Goal: Information Seeking & Learning: Learn about a topic

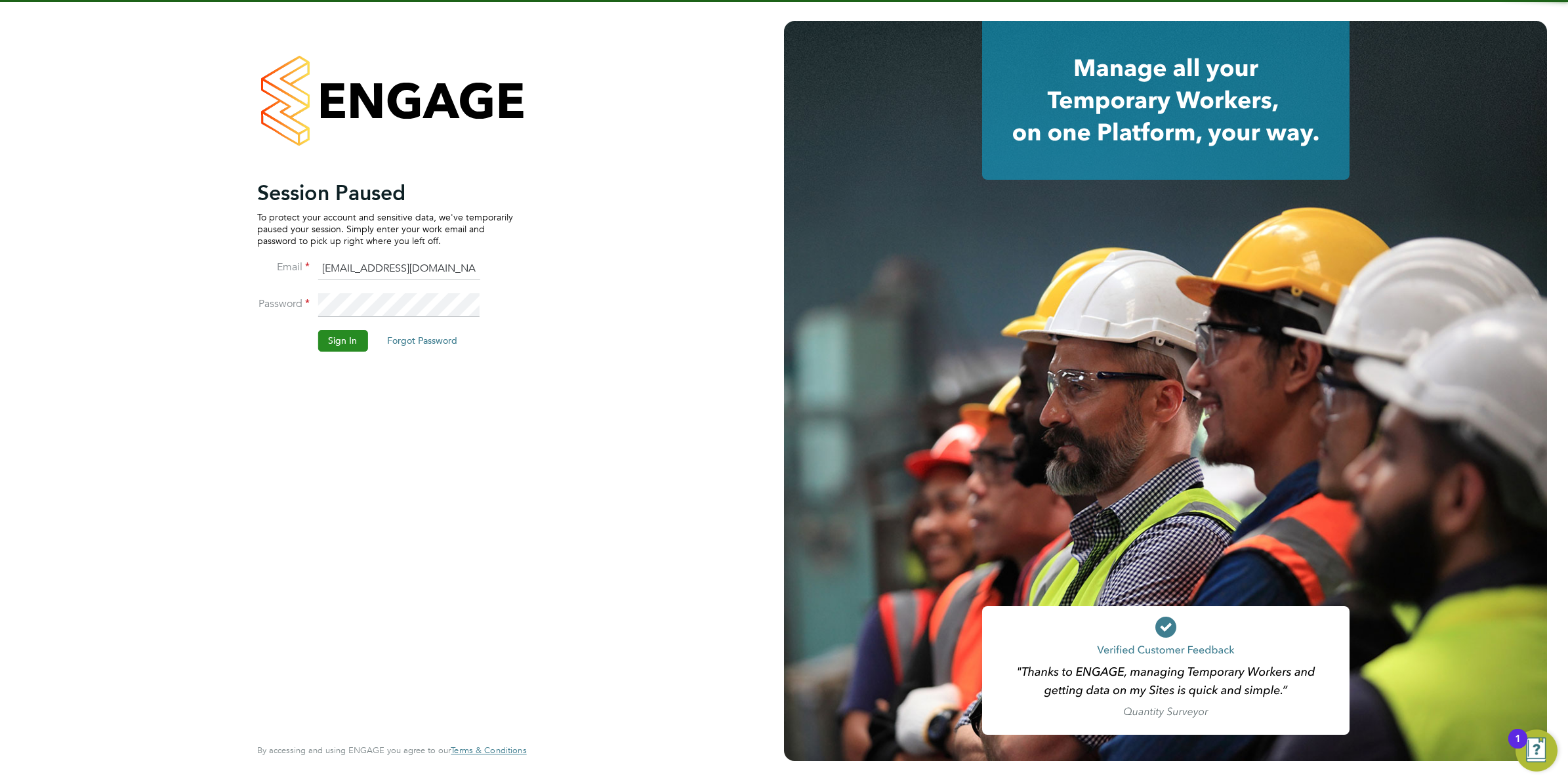
click at [339, 343] on button "Sign In" at bounding box center [342, 341] width 50 height 21
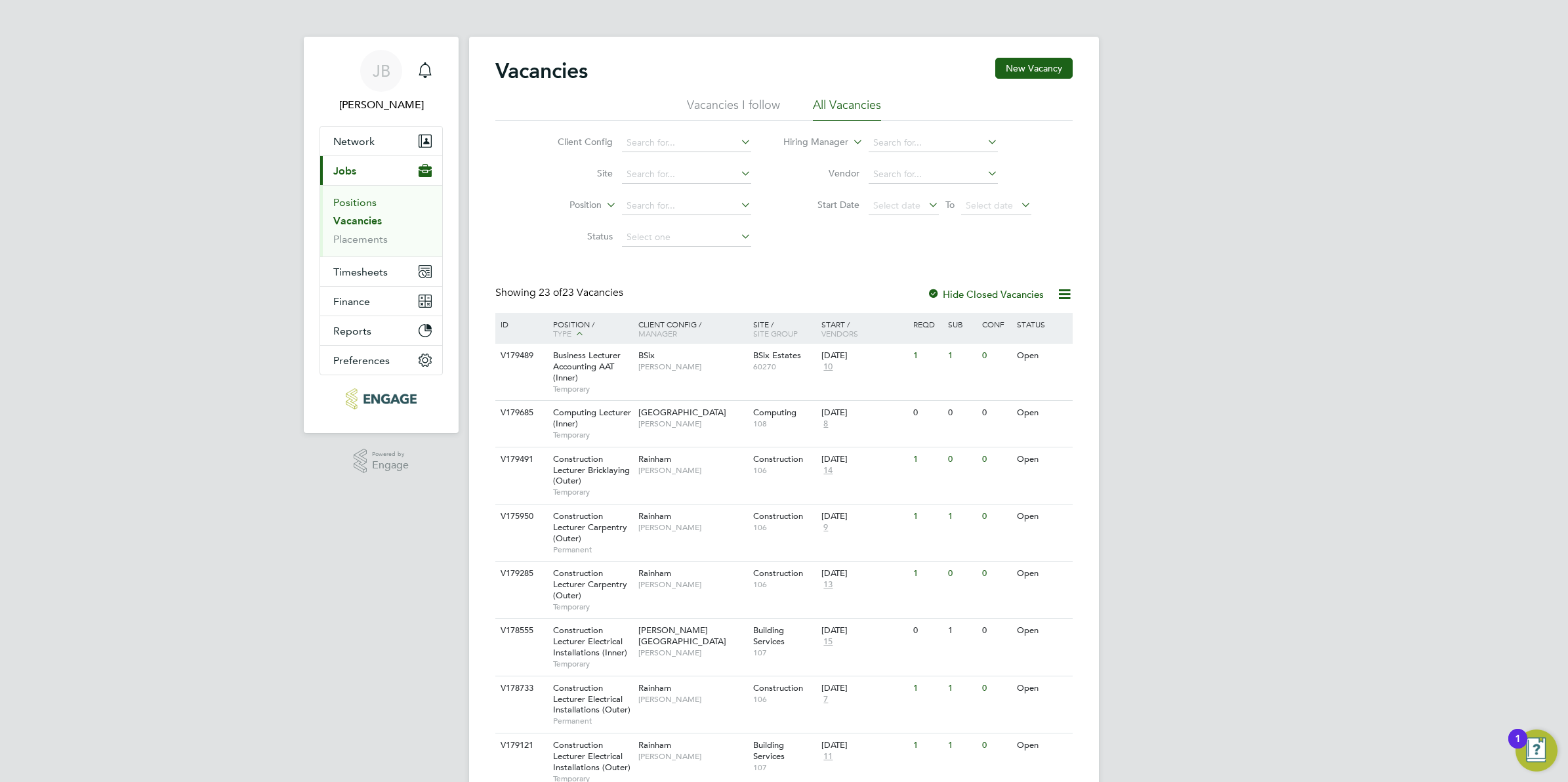
click at [346, 196] on link "Positions" at bounding box center [355, 202] width 43 height 12
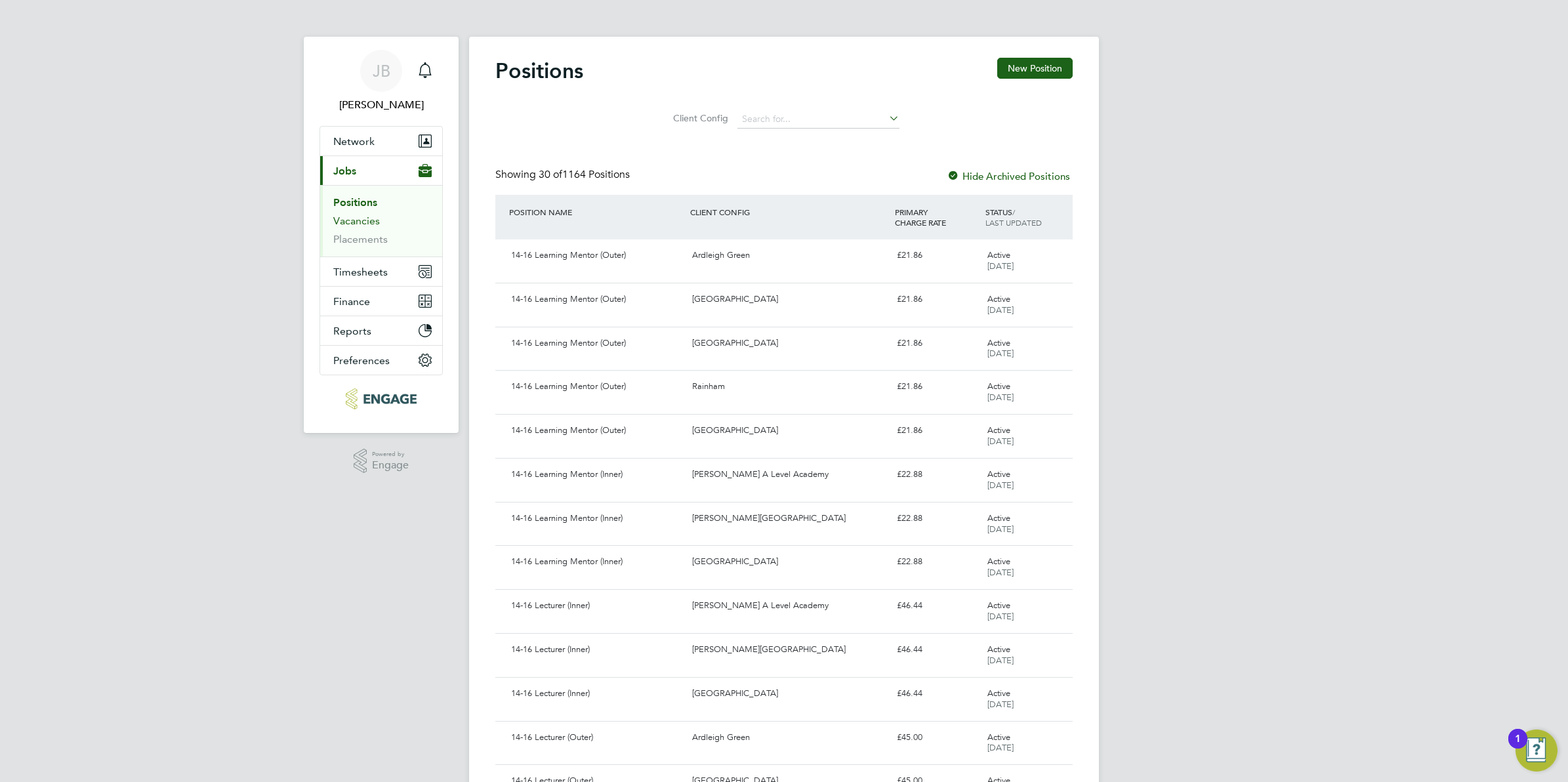
click at [358, 227] on link "Vacancies" at bounding box center [356, 221] width 46 height 12
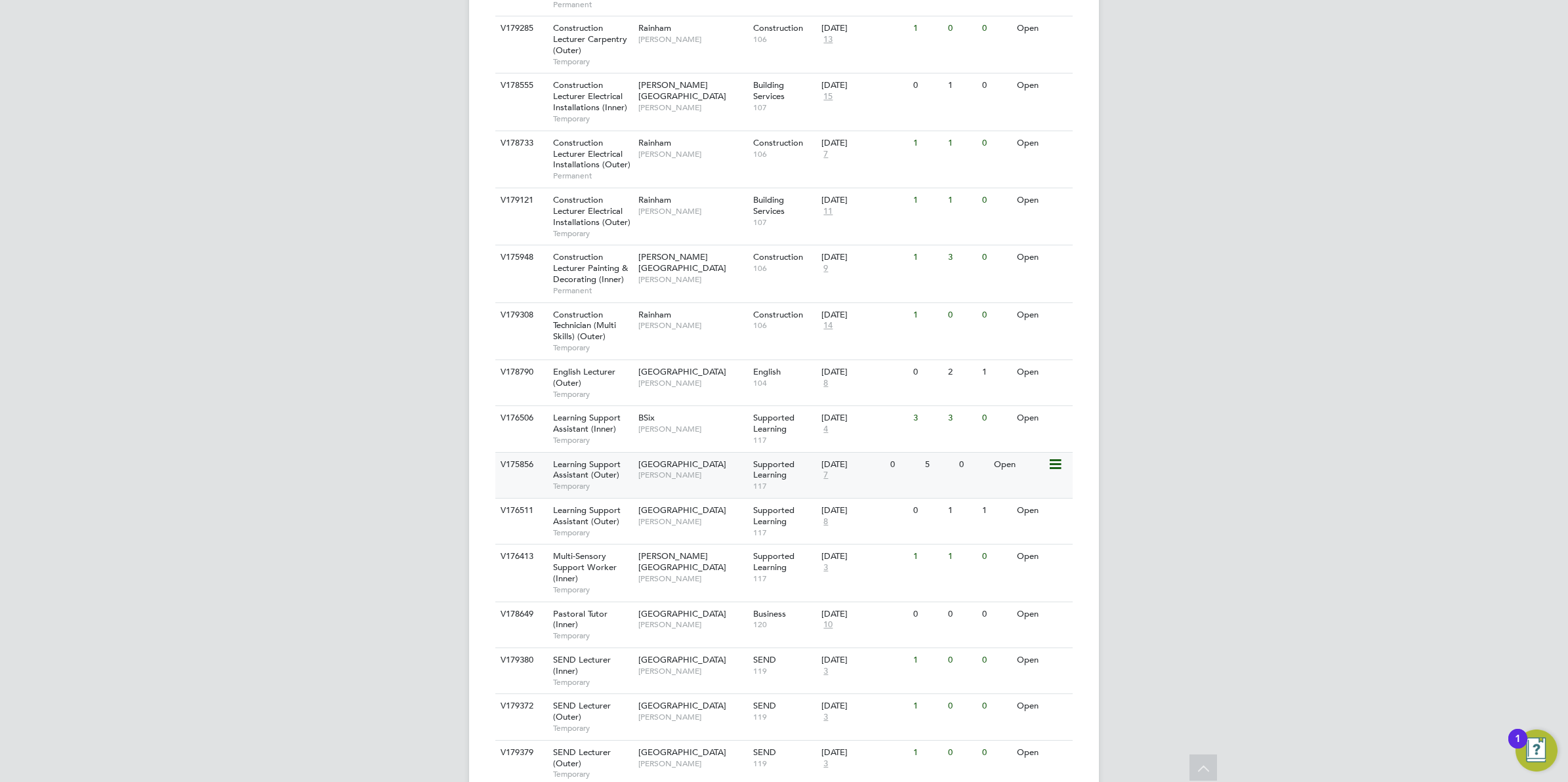
scroll to position [574, 0]
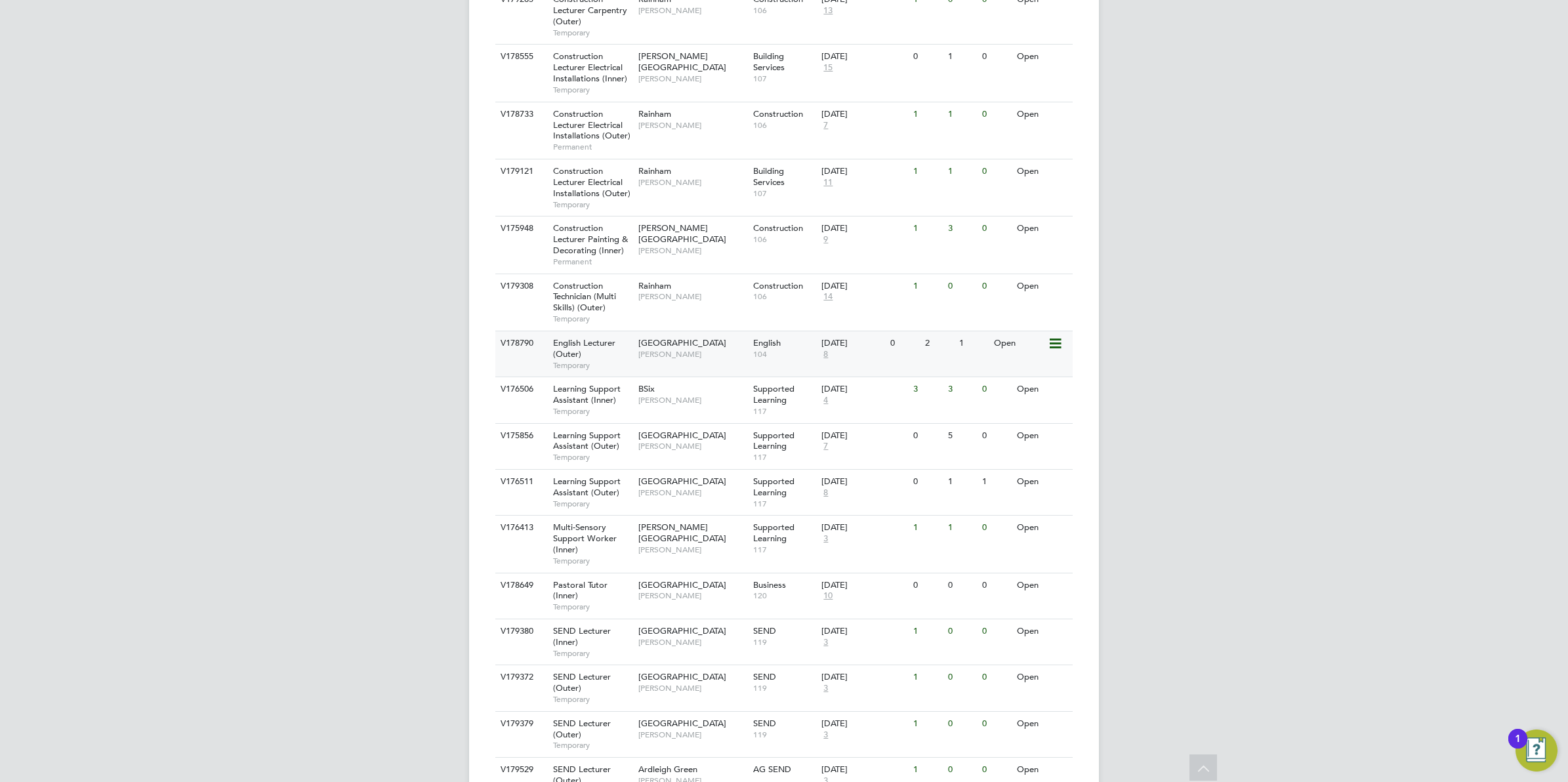
click at [693, 348] on span "Redbridge Campus" at bounding box center [683, 343] width 88 height 11
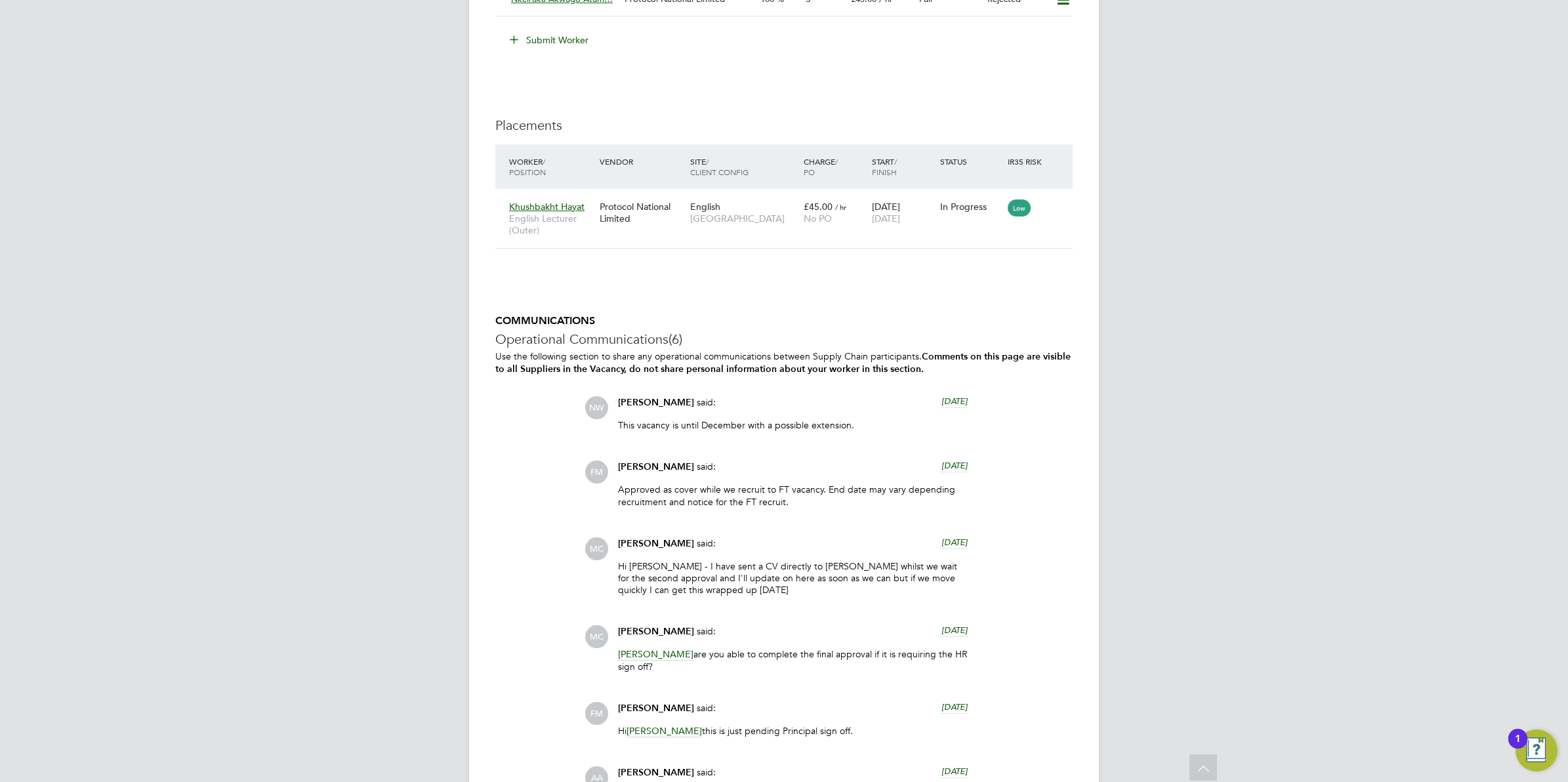
scroll to position [2150, 0]
click at [758, 229] on div "English Redbridge Campus" at bounding box center [744, 213] width 114 height 37
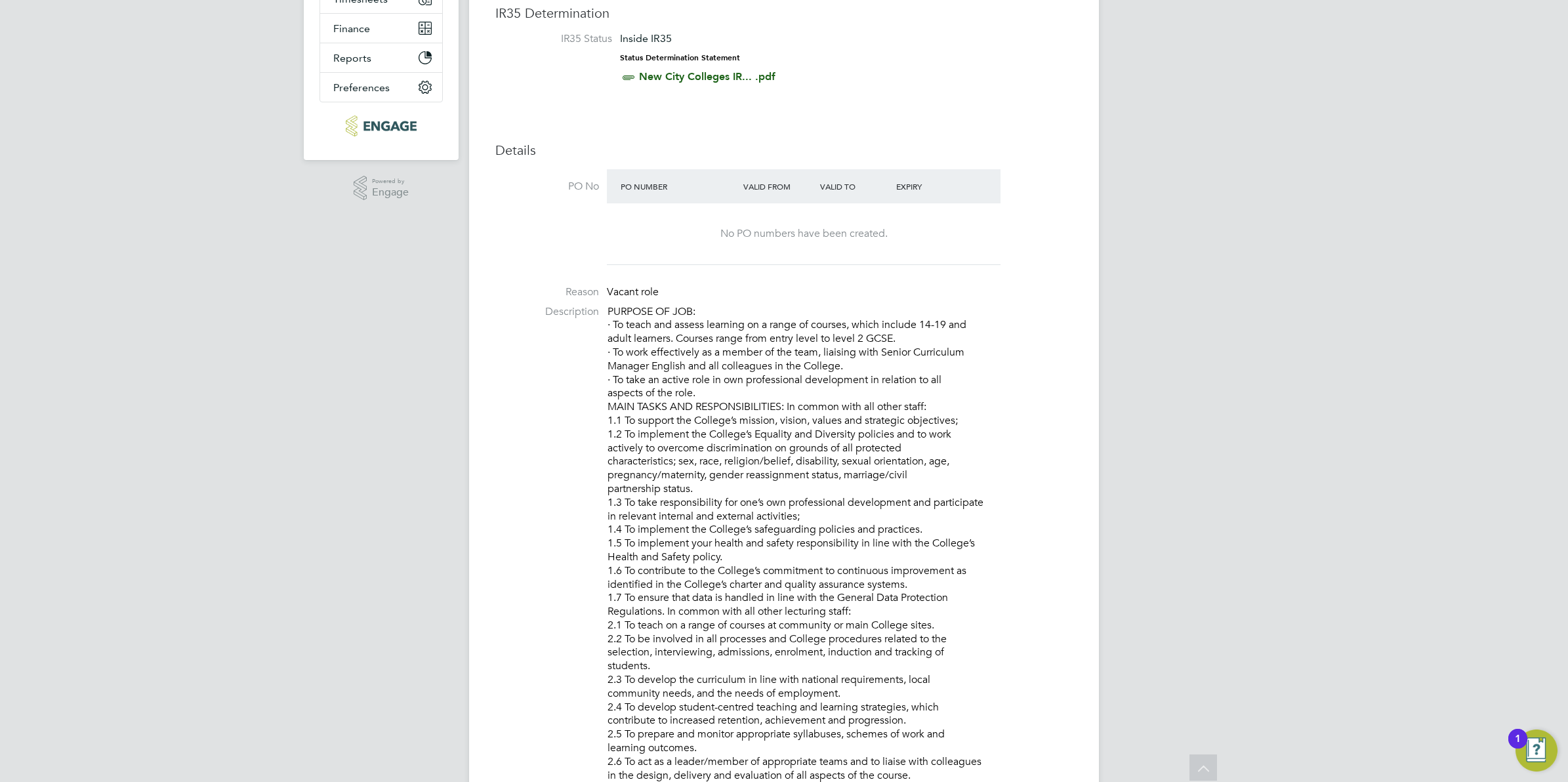
scroll to position [0, 0]
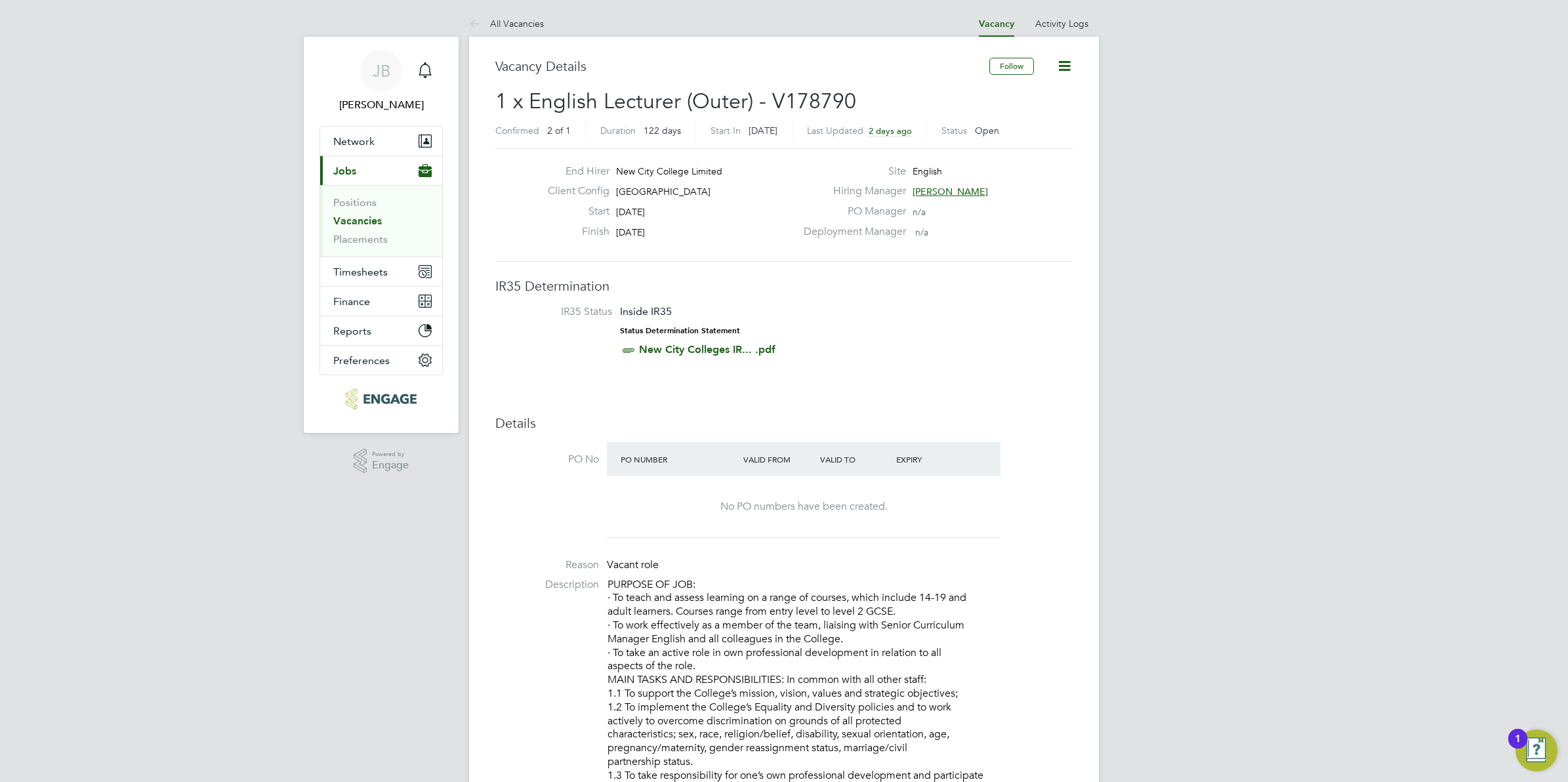
drag, startPoint x: 470, startPoint y: 19, endPoint x: 468, endPoint y: 29, distance: 10.2
click at [470, 20] on icon at bounding box center [478, 24] width 16 height 16
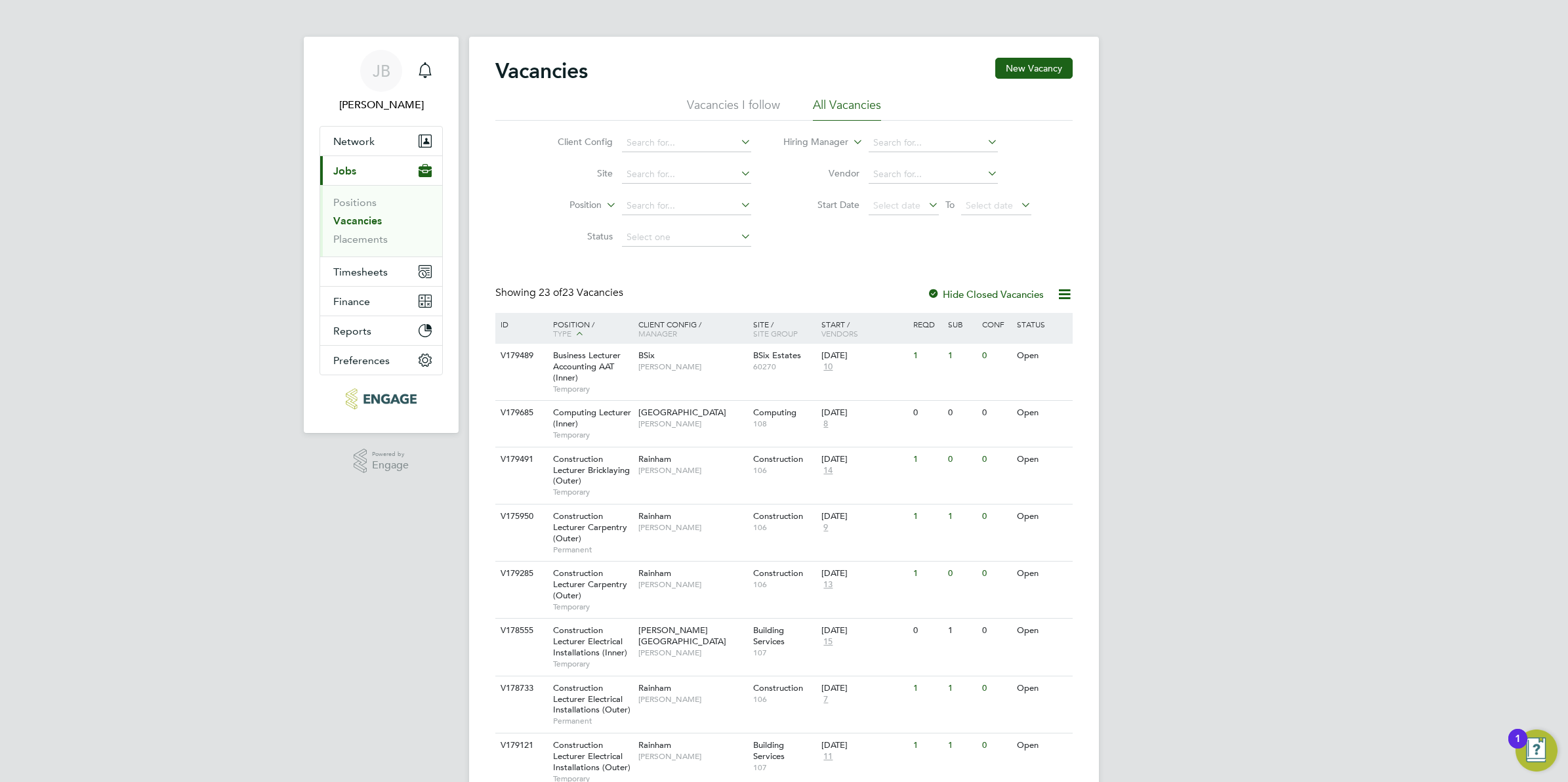
click at [365, 220] on link "Vacancies" at bounding box center [358, 221] width 49 height 12
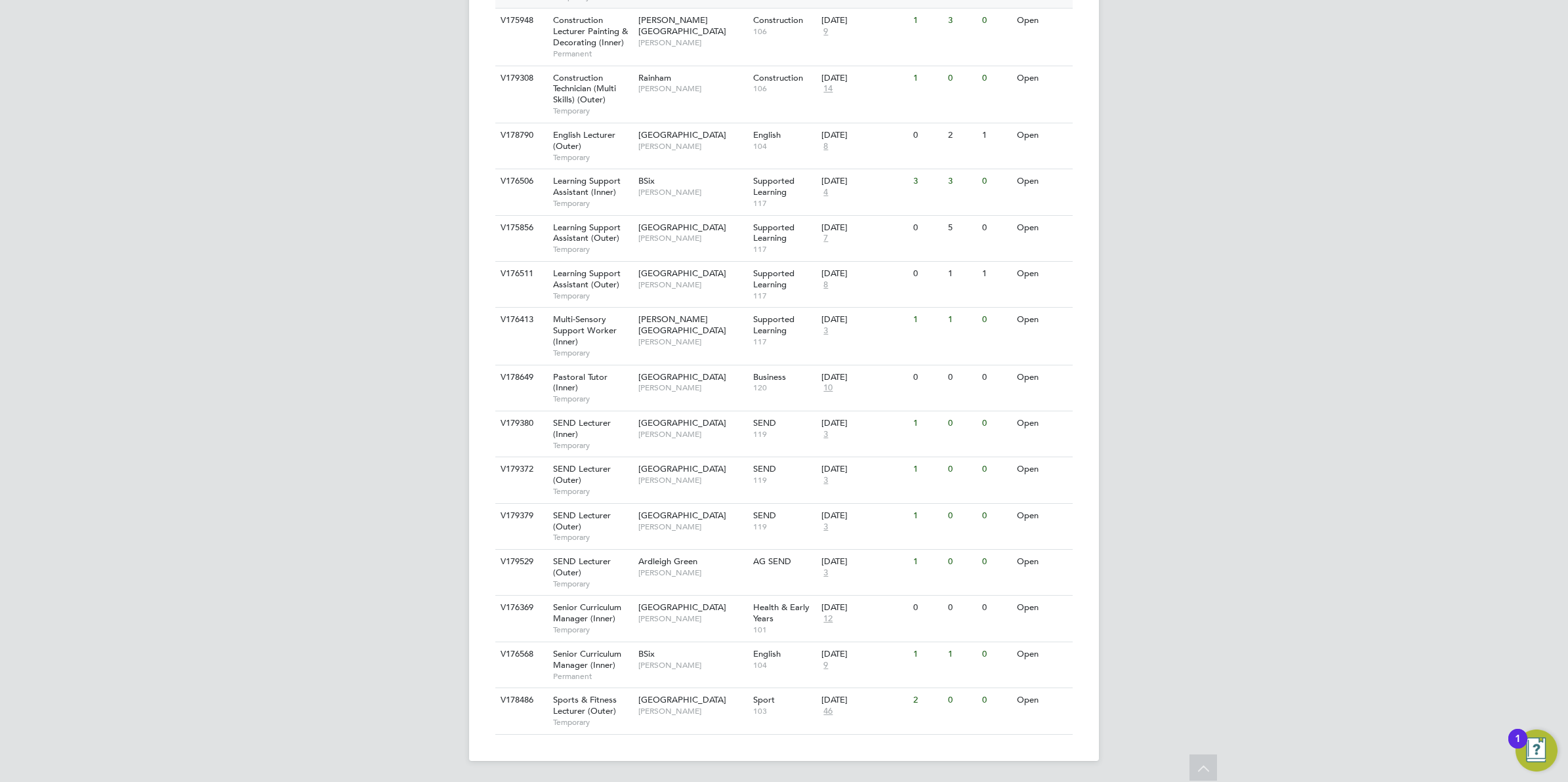
scroll to position [784, 0]
click at [635, 313] on div "Hackney Campus Victoria Ticehurst" at bounding box center [692, 330] width 115 height 46
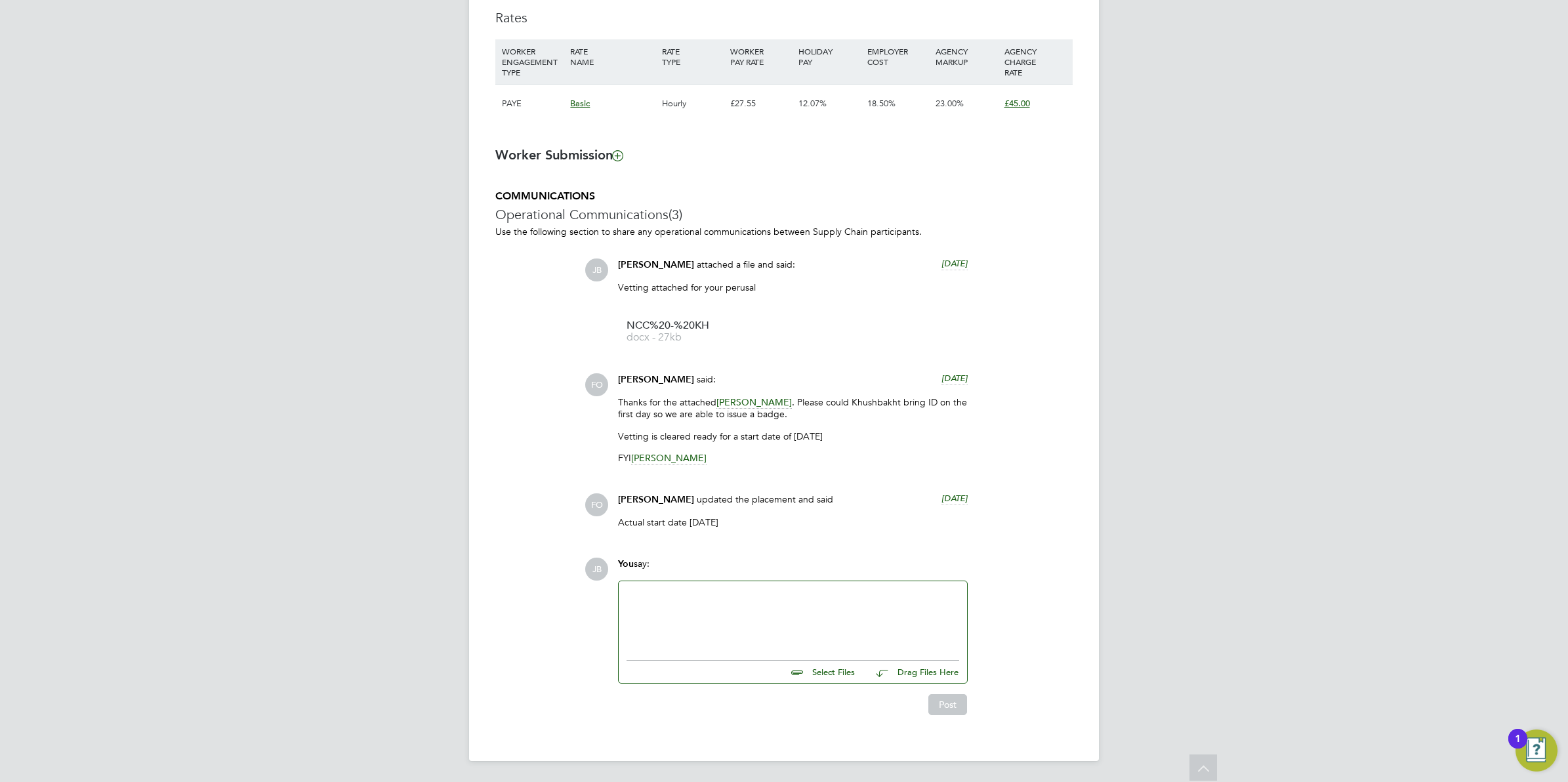
click at [727, 625] on div at bounding box center [793, 617] width 333 height 56
click at [959, 703] on button "Post" at bounding box center [948, 705] width 39 height 21
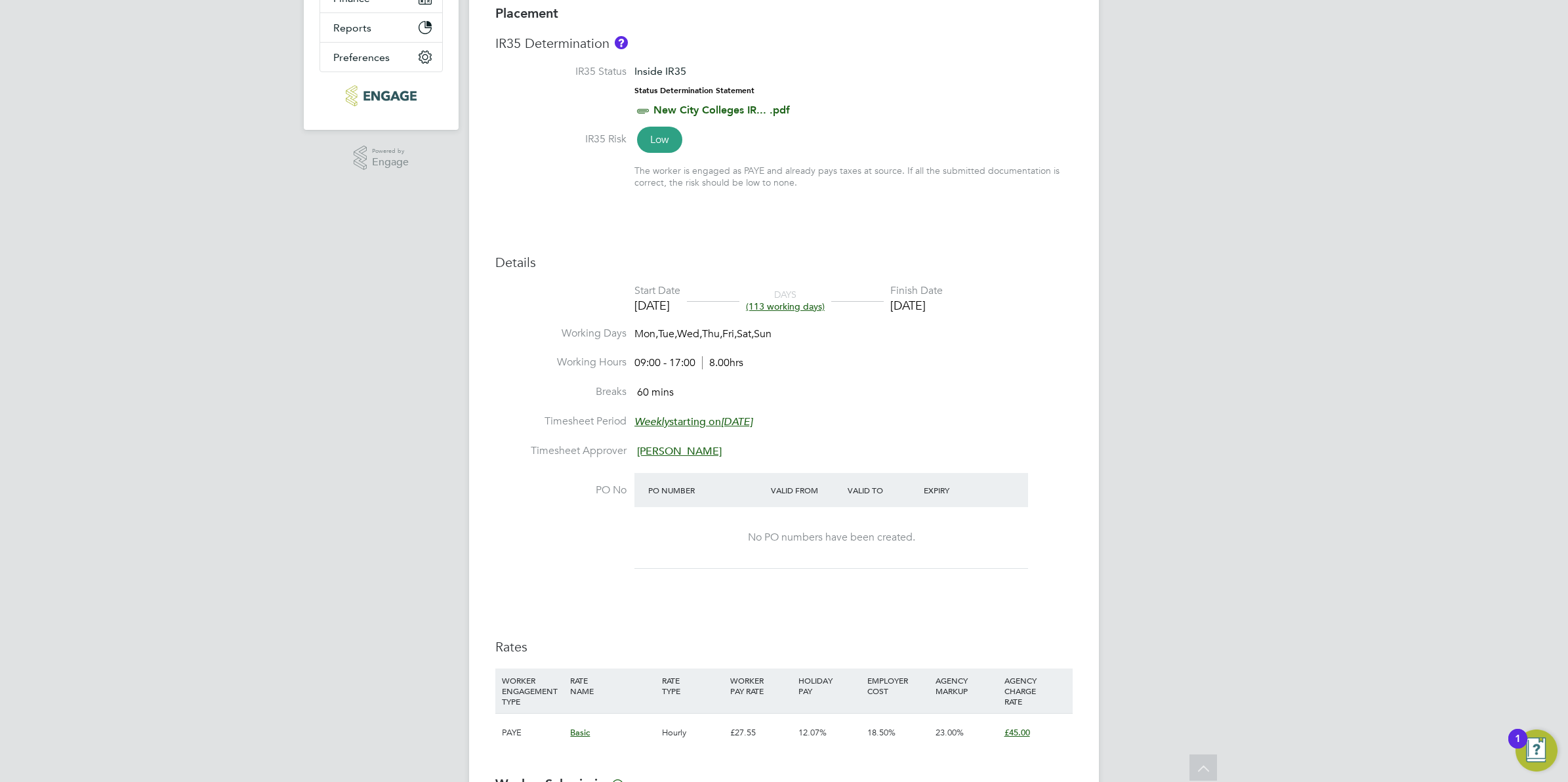
scroll to position [14, 0]
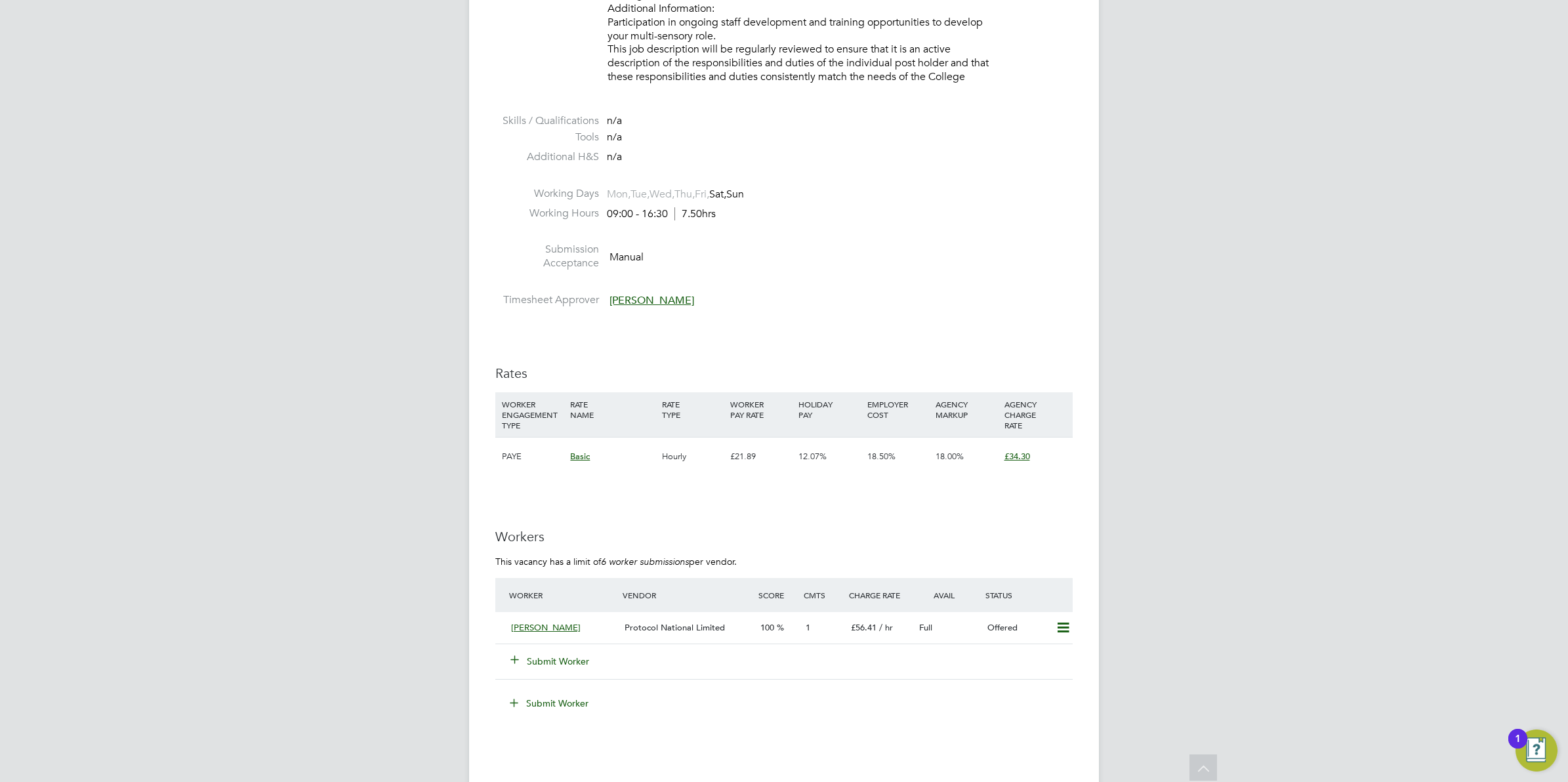
scroll to position [1558, 0]
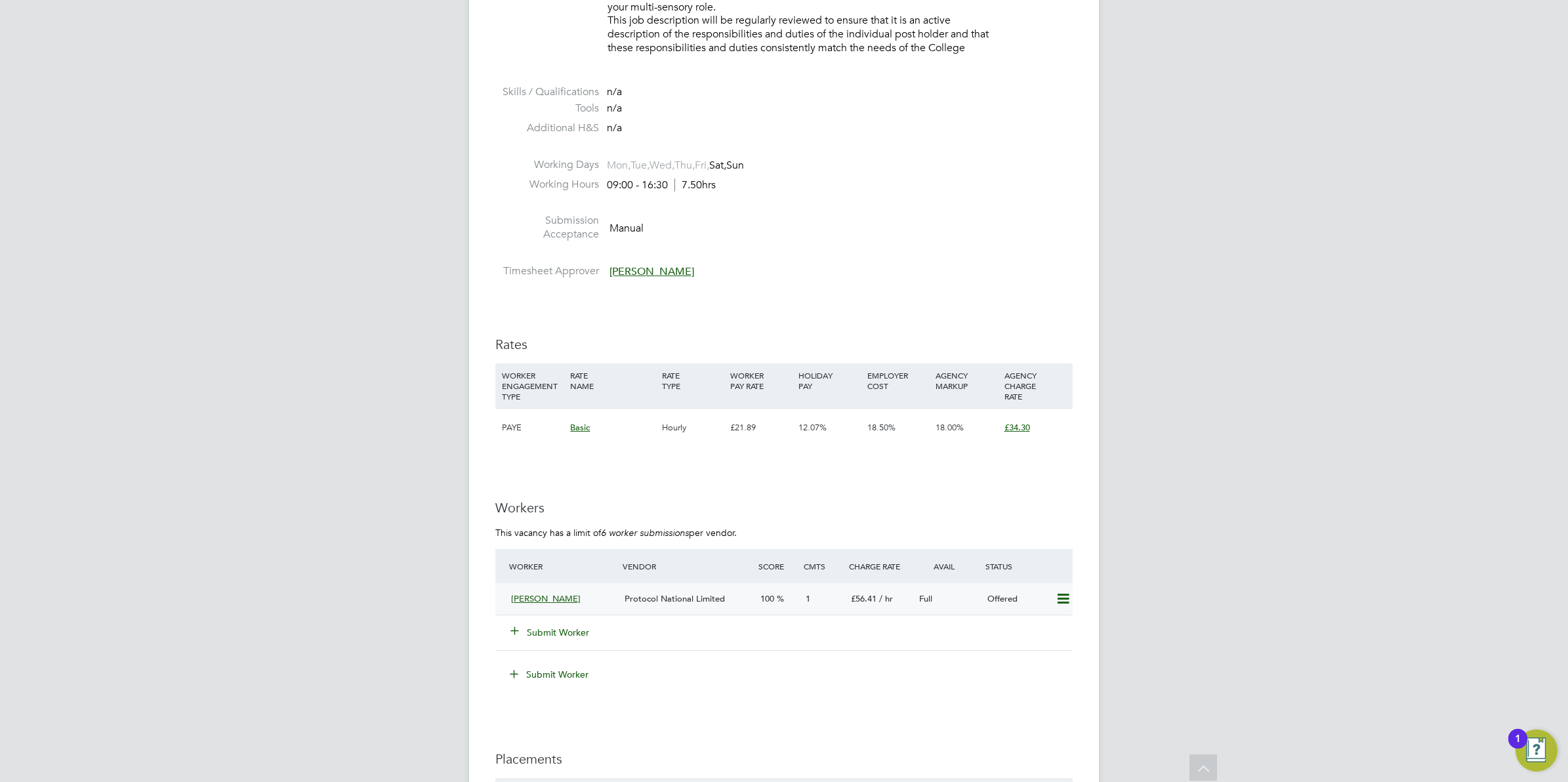
click at [886, 597] on span "/ hr" at bounding box center [886, 599] width 14 height 11
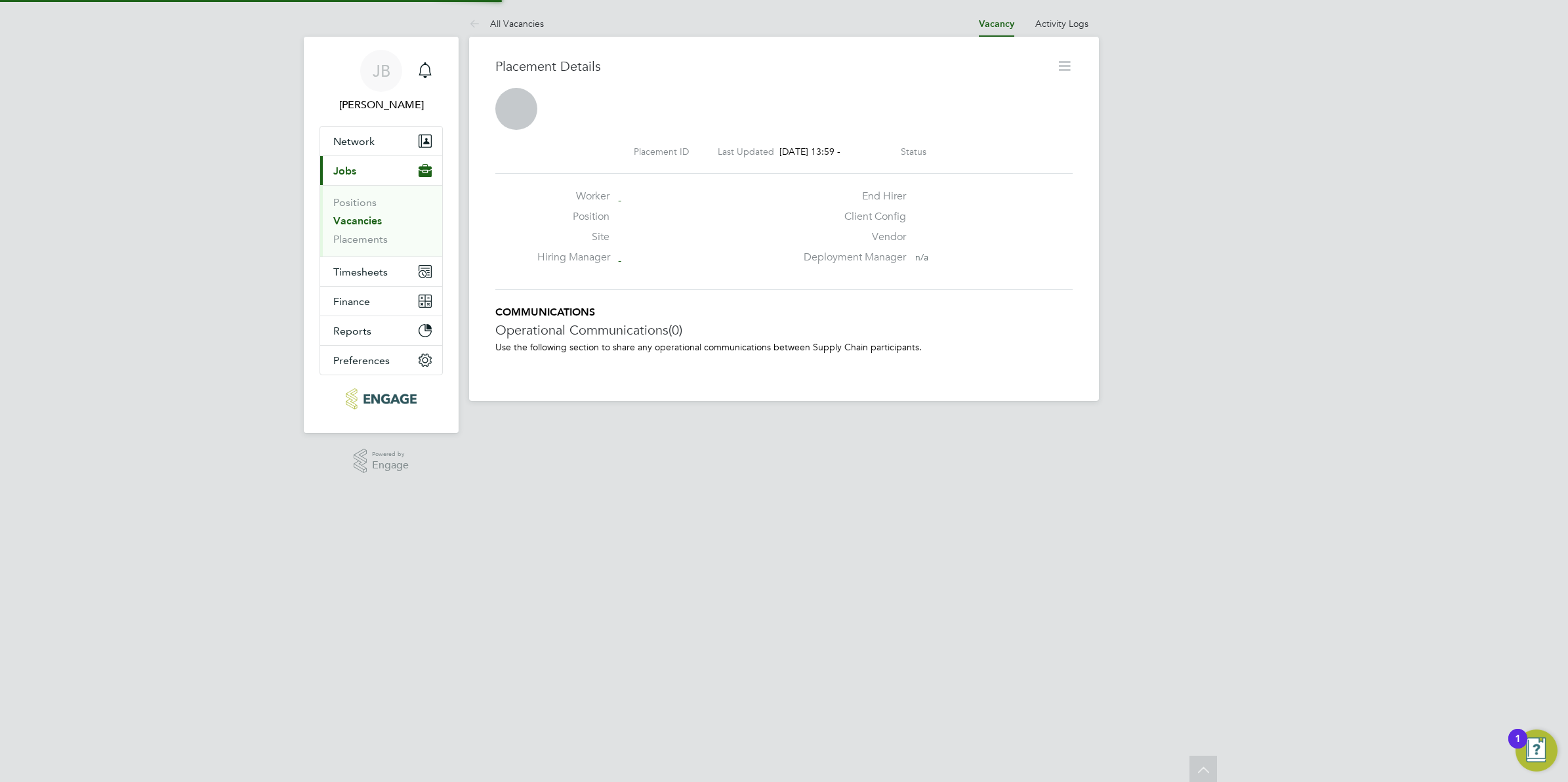
scroll to position [7, 7]
